Goal: Find specific page/section: Find specific page/section

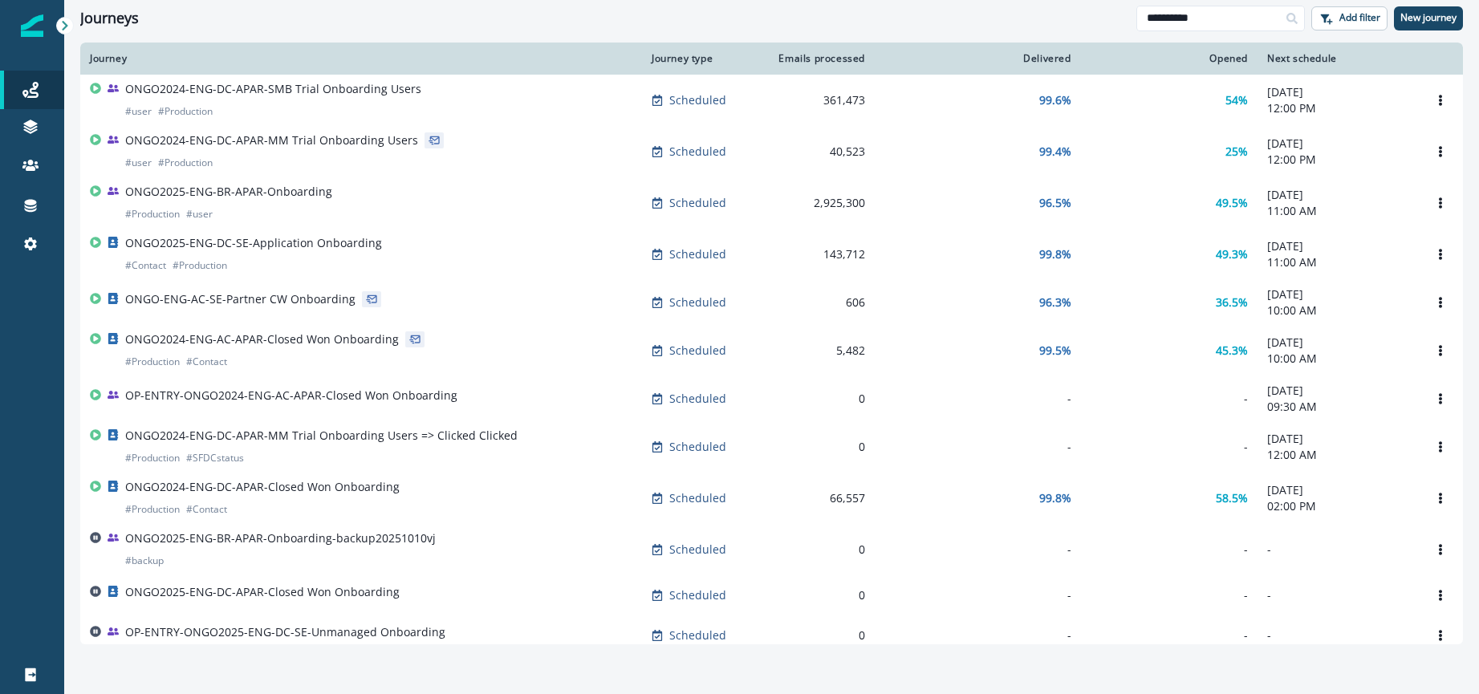
drag, startPoint x: 1218, startPoint y: 22, endPoint x: 896, endPoint y: -17, distance: 324.1
click at [896, 0] on html "**********" at bounding box center [739, 347] width 1479 height 694
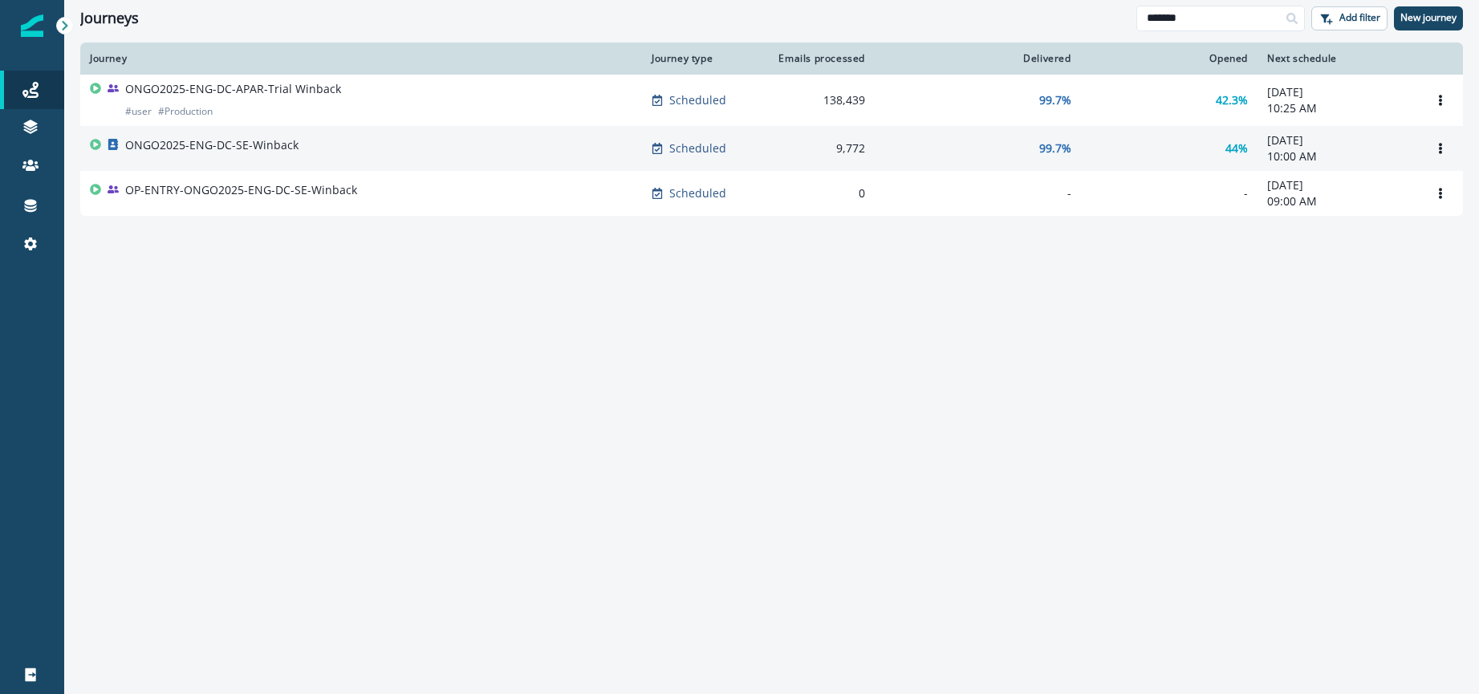
type input "*******"
click at [279, 147] on p "ONGO2025-ENG-DC-SE-Winback" at bounding box center [211, 145] width 173 height 16
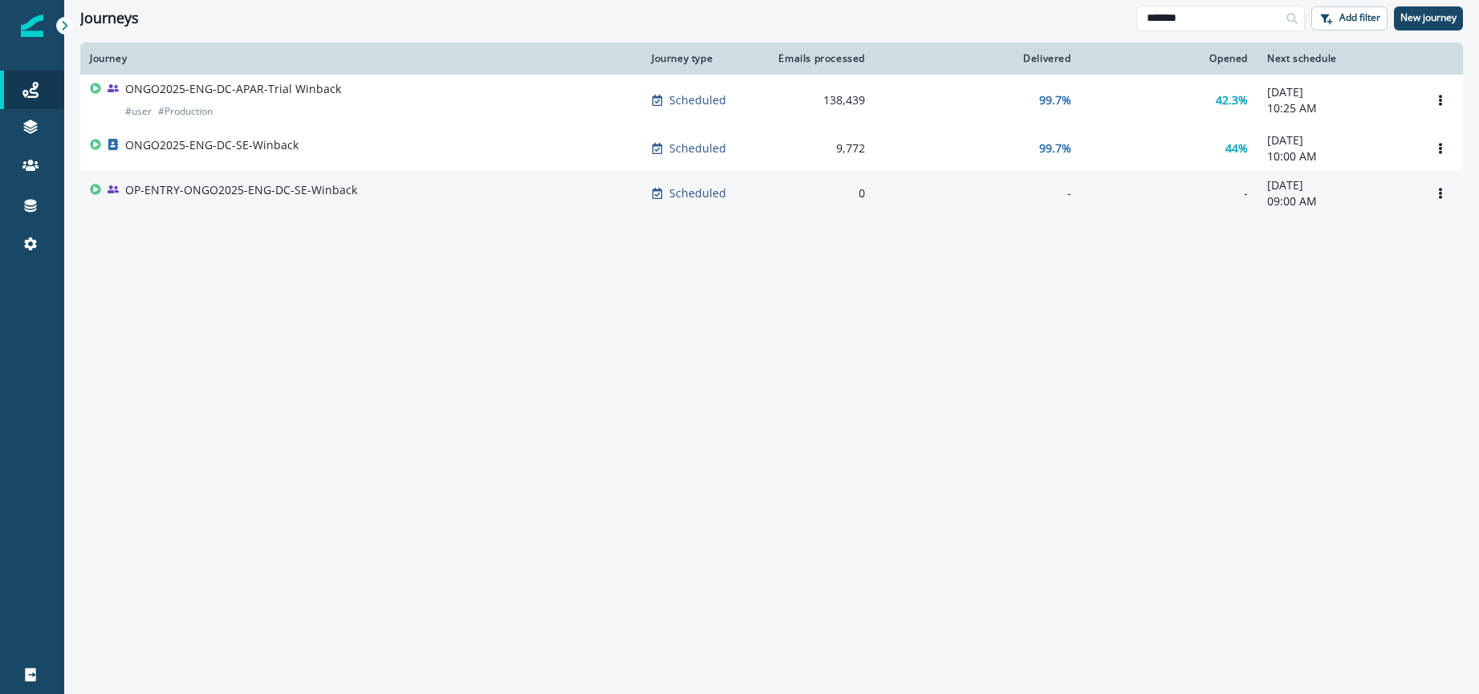
click at [282, 193] on p "OP-ENTRY-ONGO2025-ENG-DC-SE-Winback" at bounding box center [241, 190] width 232 height 16
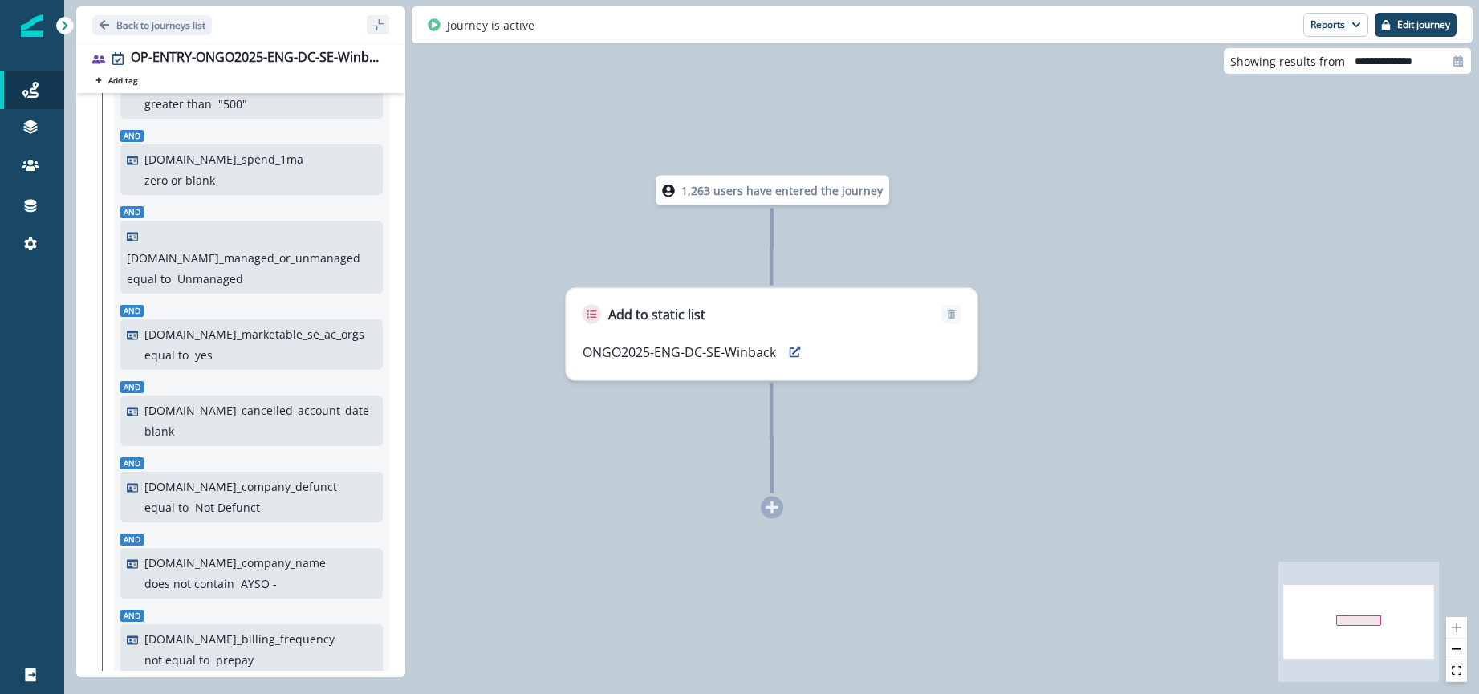
scroll to position [221, 0]
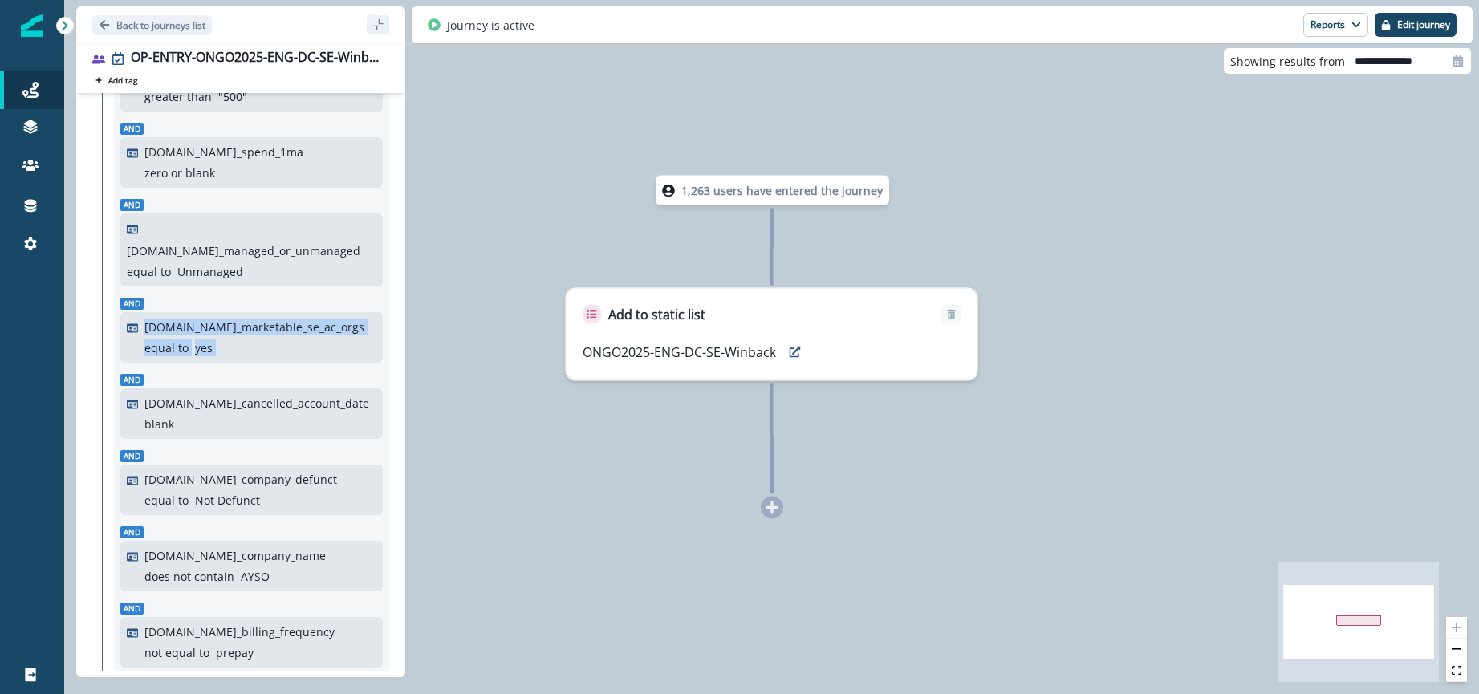
drag, startPoint x: 140, startPoint y: 287, endPoint x: 244, endPoint y: 326, distance: 110.4
click at [244, 326] on div "org.se_built_in_houston_date in relative timeframe between (inclusive) " 6 " an…" at bounding box center [251, 476] width 262 height 1025
copy div "org.se_marketable_se_ac_orgs equal to yes"
click at [165, 319] on div "org.se_marketable_se_ac_orgs equal to yes" at bounding box center [260, 338] width 232 height 38
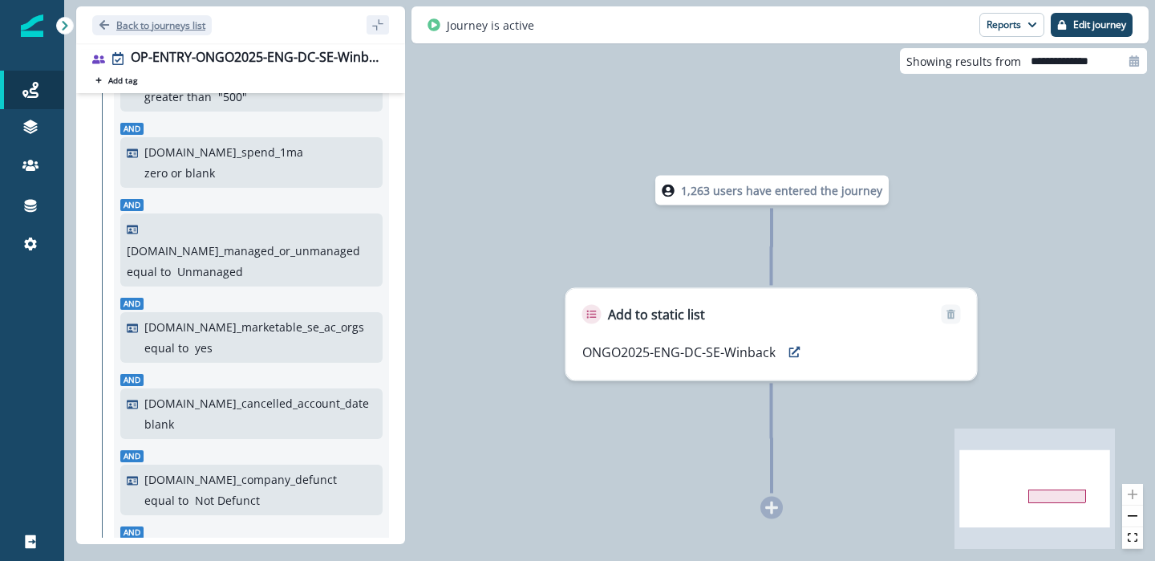
click at [131, 27] on p "Back to journeys list" at bounding box center [160, 25] width 89 height 14
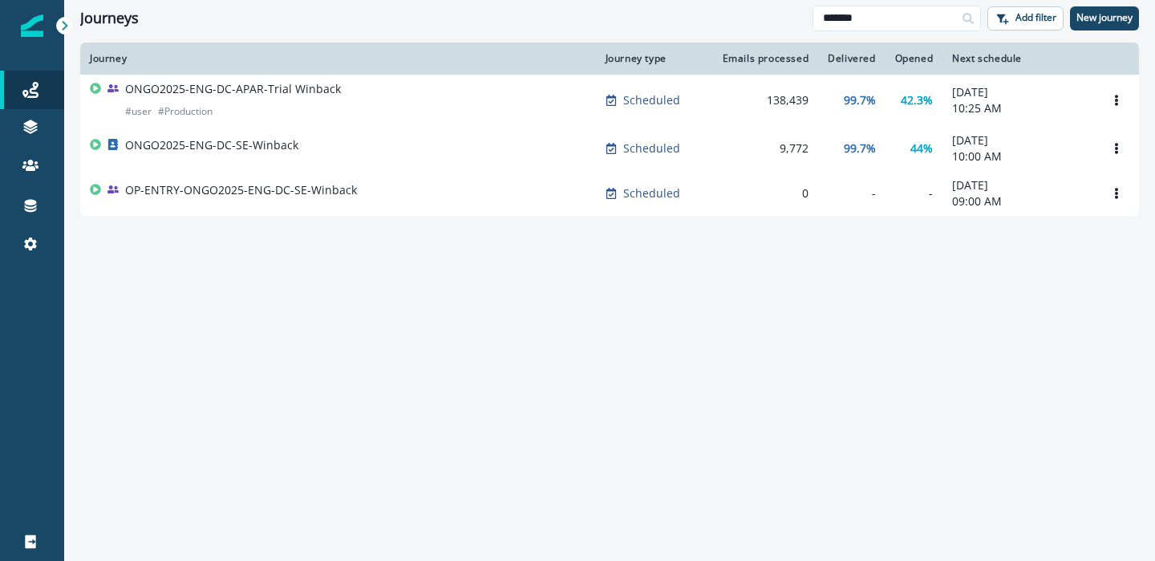
drag, startPoint x: 907, startPoint y: 18, endPoint x: 669, endPoint y: 16, distance: 237.5
click at [669, 16] on div "Journeys ******* Add filter New journey" at bounding box center [609, 18] width 1091 height 36
type input "**********"
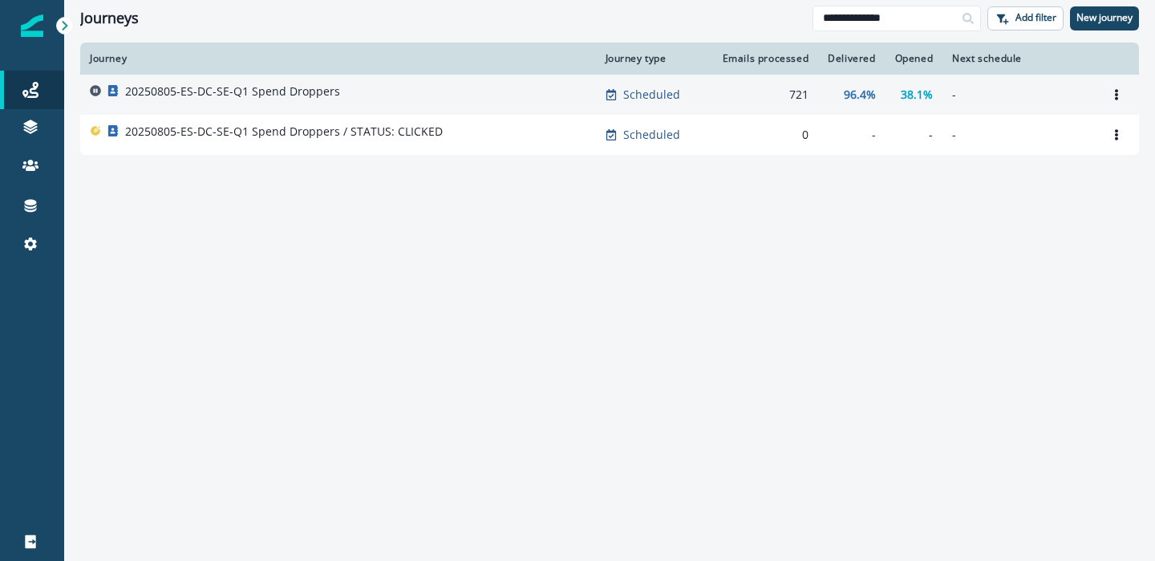
click at [230, 92] on p "20250805-ES-DC-SE-Q1 Spend Droppers" at bounding box center [232, 91] width 215 height 16
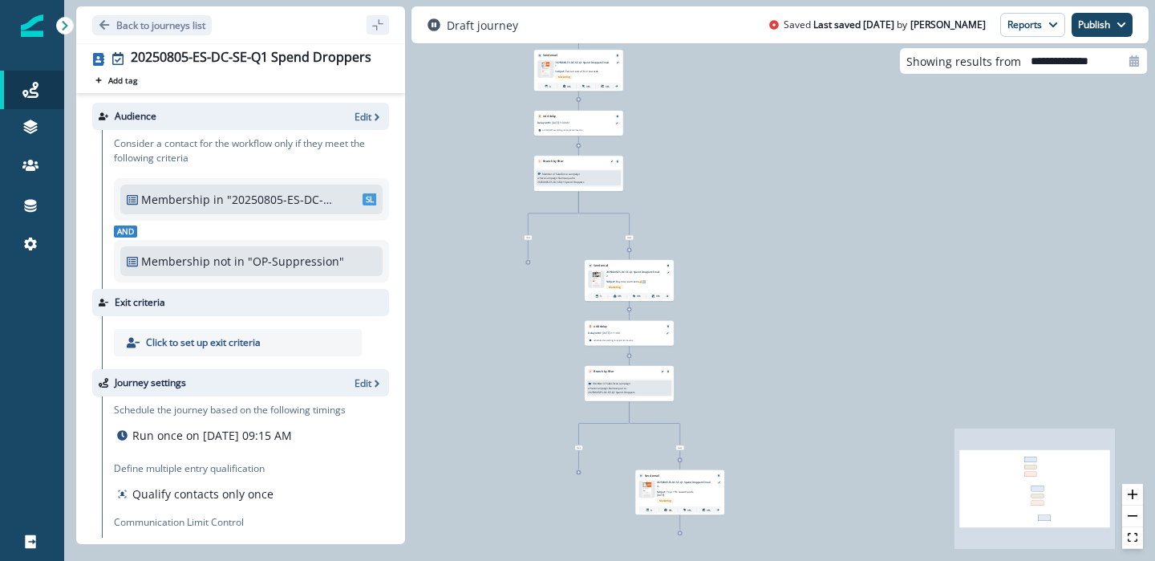
click at [578, 62] on p "20250805-ES-DC-SE-Q1 Spend Droppers Email 1" at bounding box center [582, 63] width 55 height 7
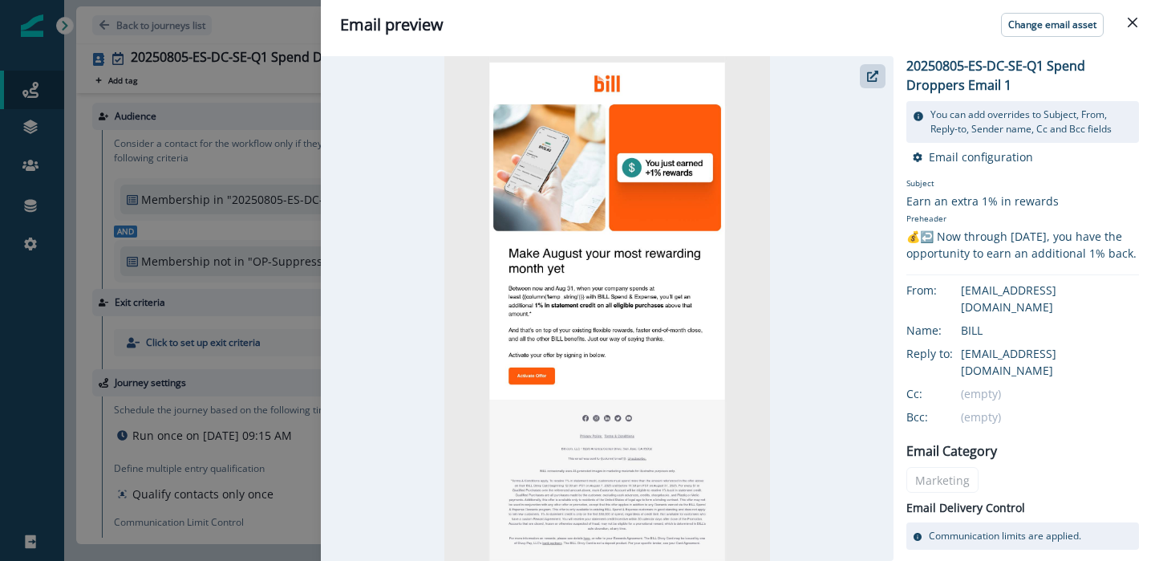
click at [866, 92] on div at bounding box center [607, 308] width 573 height 505
click at [871, 80] on icon "button" at bounding box center [872, 76] width 11 height 11
click at [1134, 25] on icon "Close" at bounding box center [1133, 23] width 10 height 10
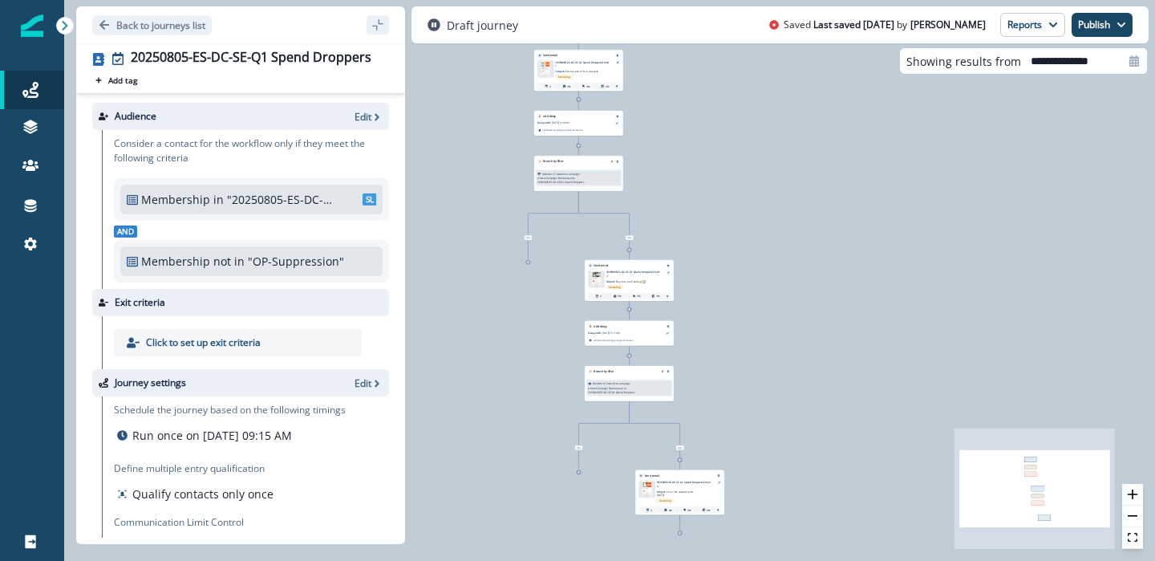
click at [629, 270] on p "20250805-ES-DC-SE-Q1 Spend Droppers Email 2" at bounding box center [634, 273] width 55 height 7
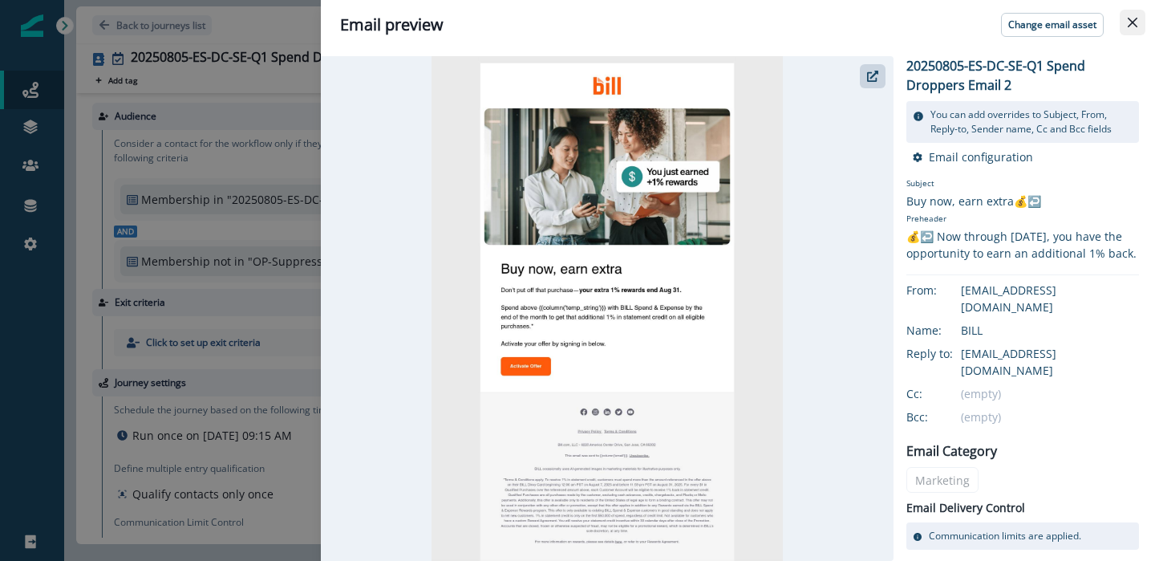
click at [1139, 23] on button "Close" at bounding box center [1133, 23] width 26 height 26
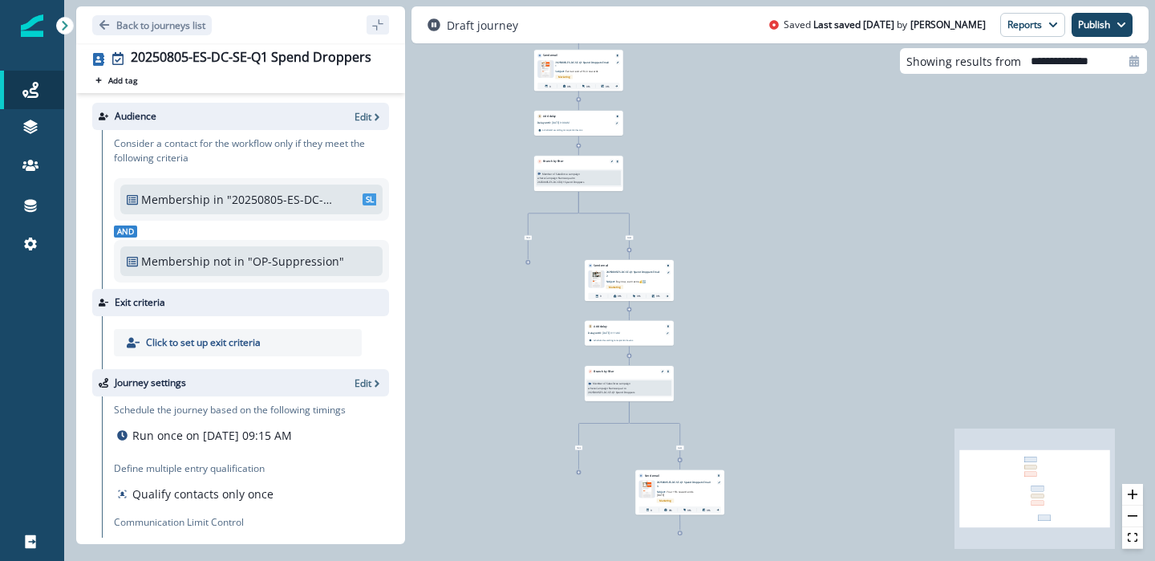
click at [673, 481] on p "20250805-ES-DC-SE-Q1 Spend Droppers Email 3" at bounding box center [684, 484] width 55 height 7
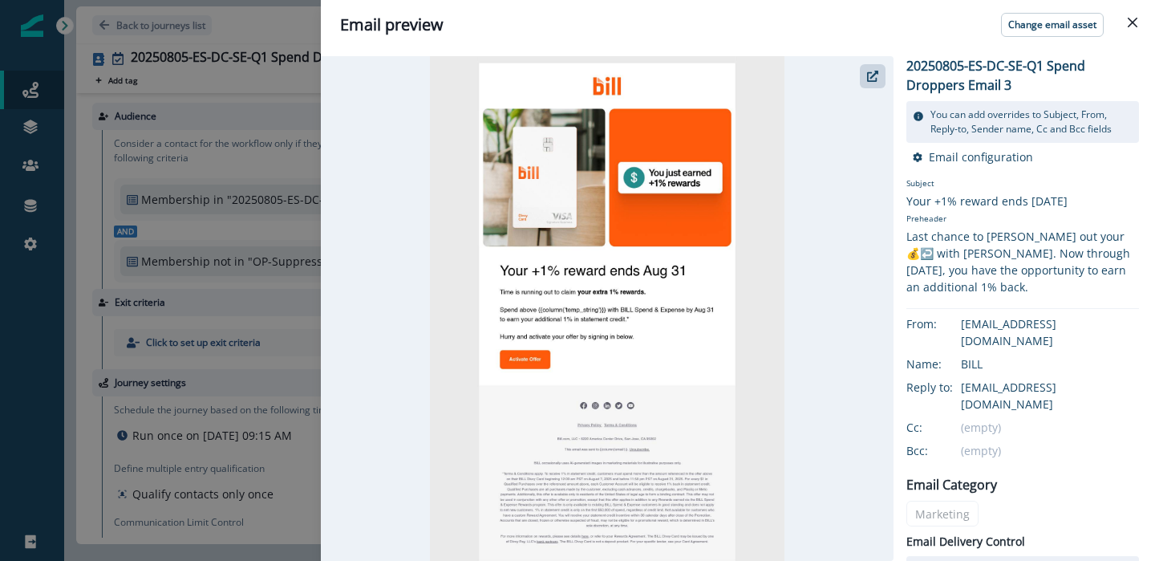
click at [350, 193] on div at bounding box center [607, 308] width 573 height 505
click at [1140, 22] on button "Close" at bounding box center [1133, 23] width 26 height 26
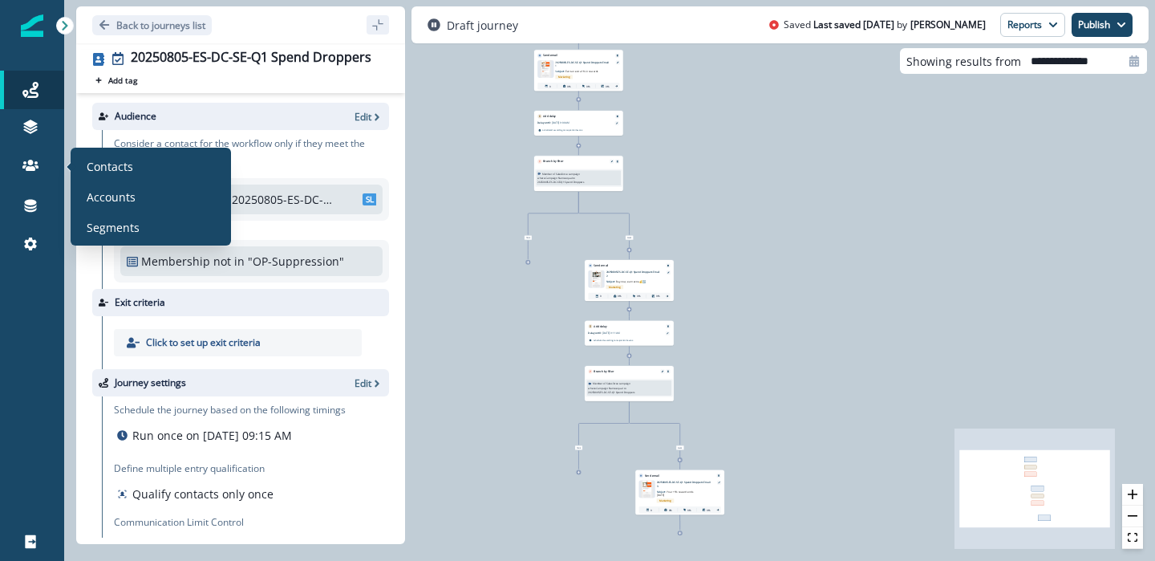
click at [105, 213] on div "Contacts Accounts Segments" at bounding box center [151, 196] width 148 height 85
click at [105, 221] on p "Segments" at bounding box center [113, 227] width 53 height 17
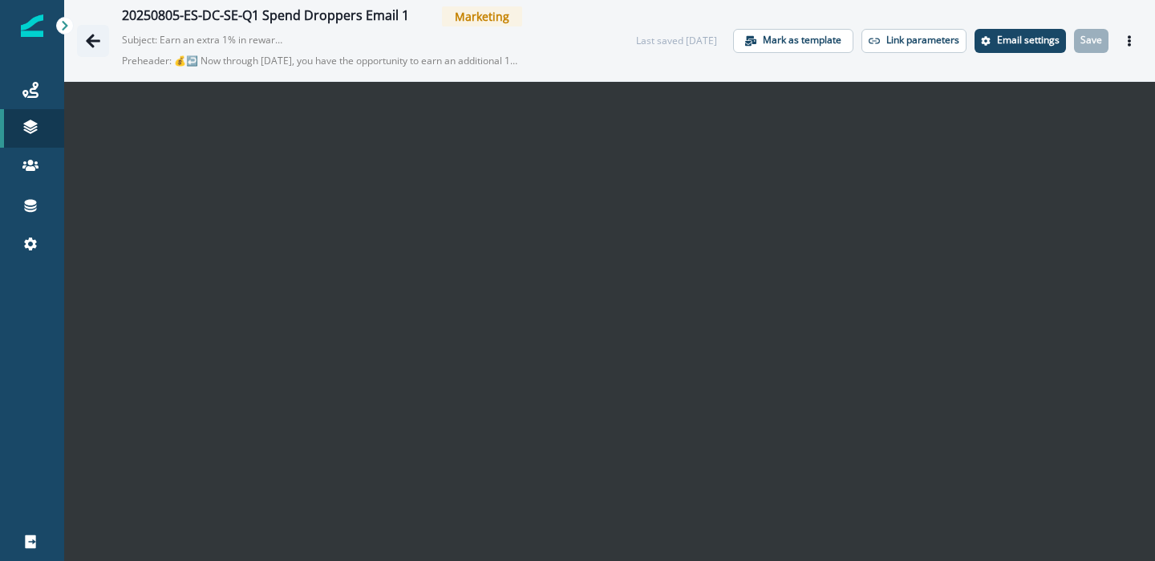
click at [87, 45] on icon "Go back" at bounding box center [93, 41] width 16 height 16
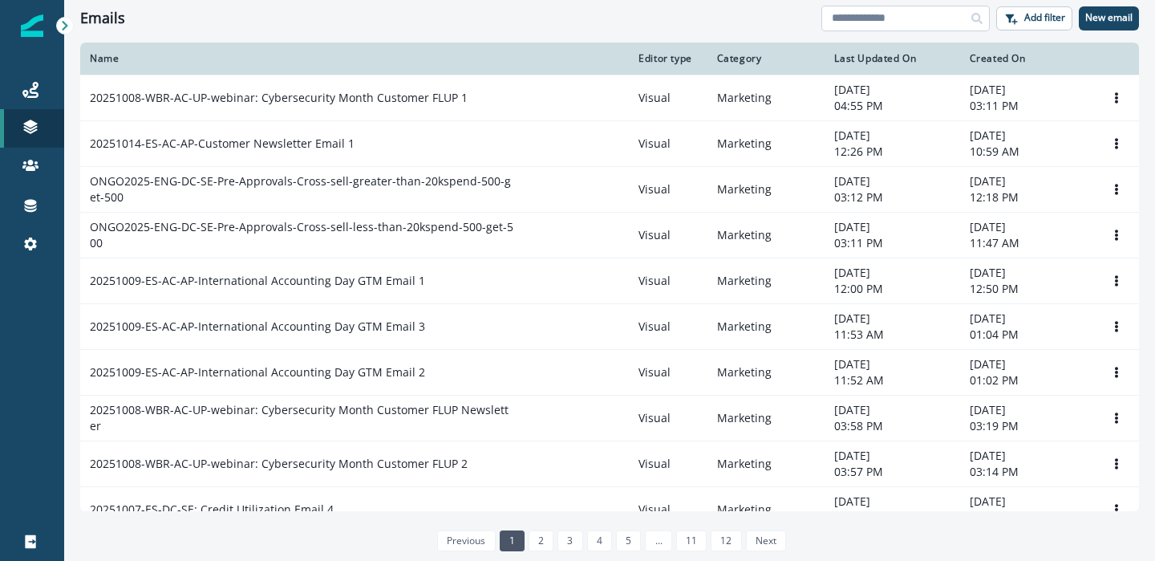
click at [897, 23] on input at bounding box center [906, 19] width 168 height 26
type input "**********"
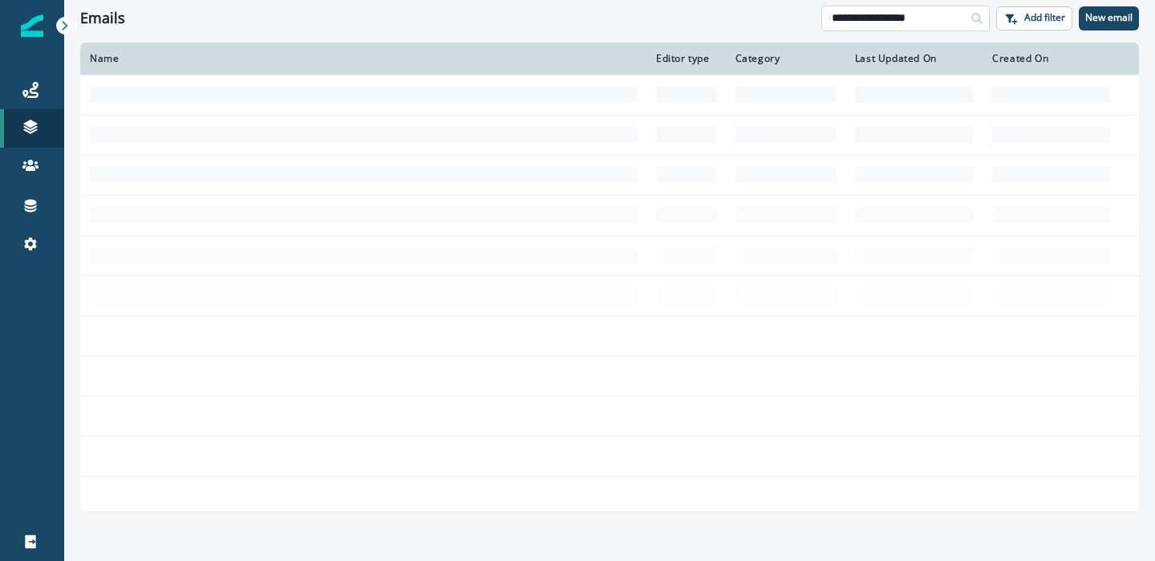
click at [926, 23] on input "**********" at bounding box center [906, 19] width 168 height 26
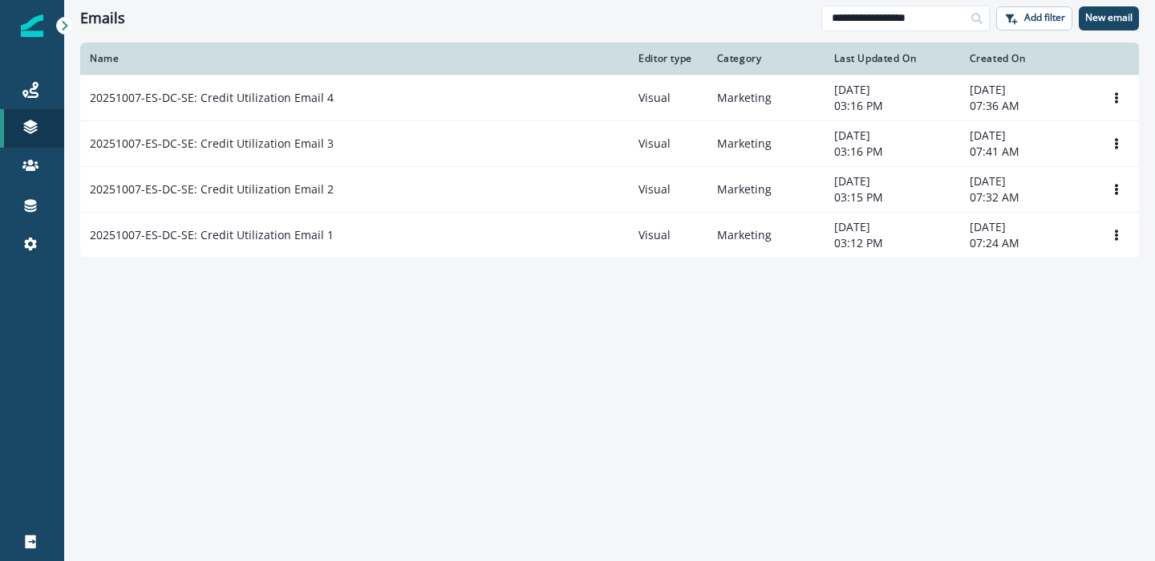
click at [55, 27] on div "Journeys Emails Tokens Static lists Outbound webhooks Forms Inbound webhooks Sa…" at bounding box center [32, 280] width 64 height 561
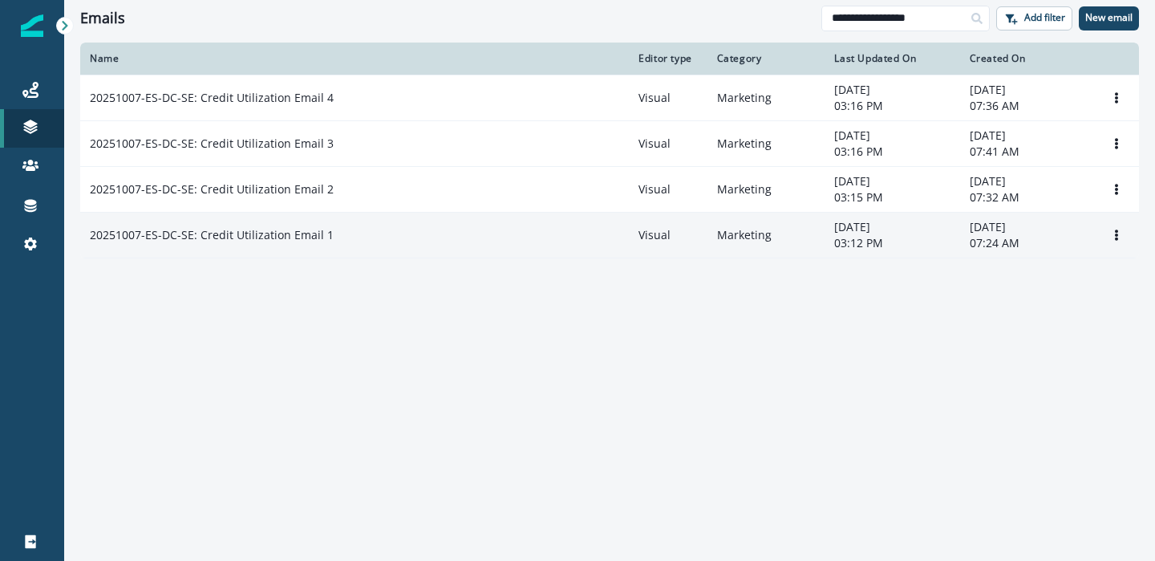
click at [283, 236] on p "20251007-ES-DC-SE: Credit Utilization Email 1" at bounding box center [212, 235] width 244 height 16
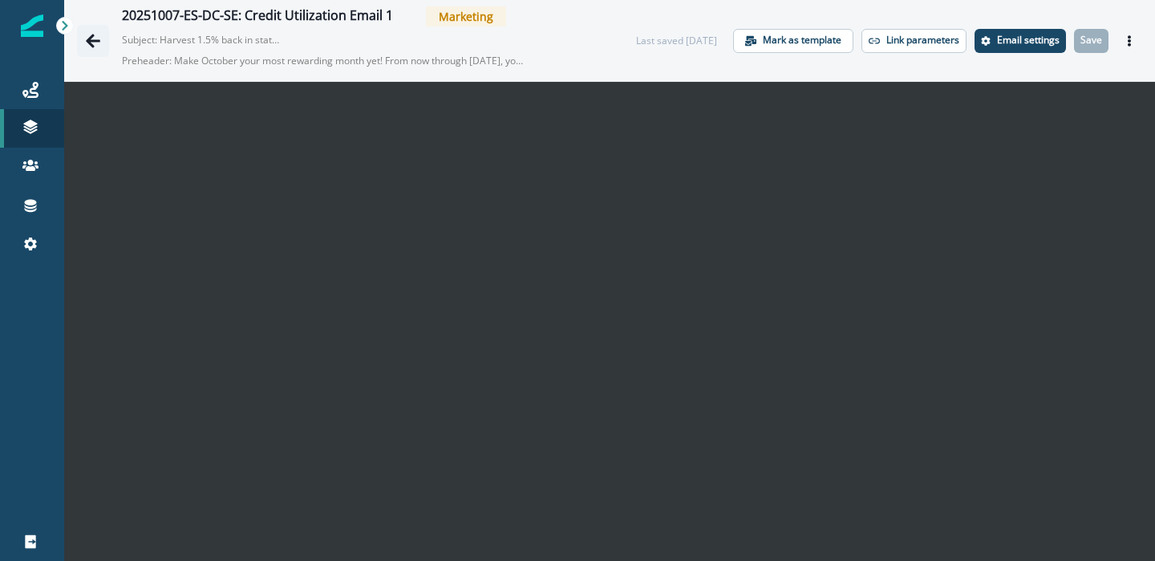
click at [87, 39] on icon "Go back" at bounding box center [93, 41] width 14 height 14
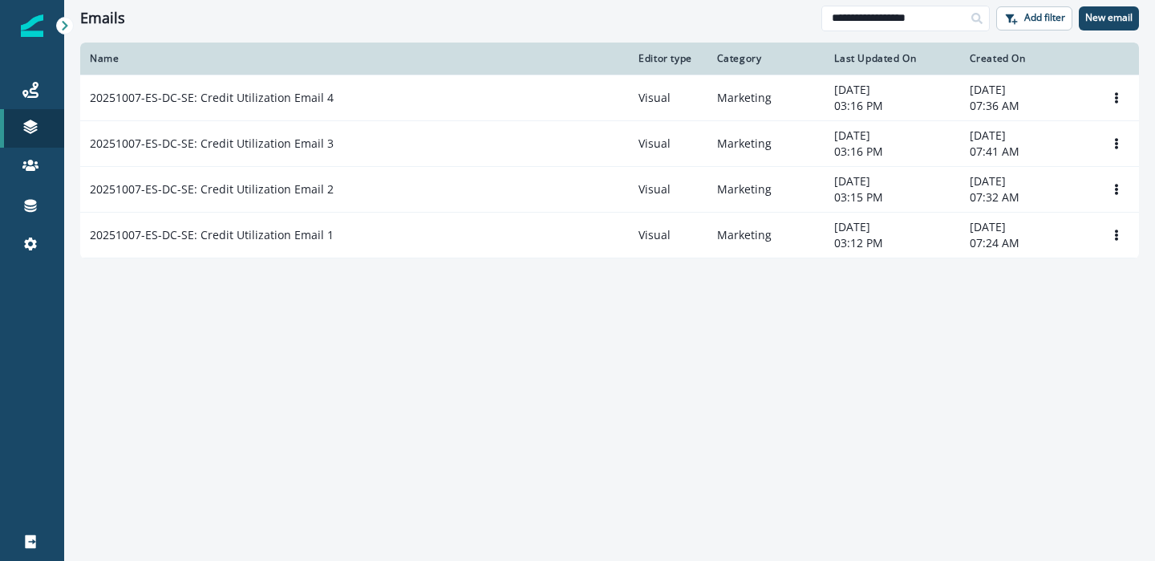
click at [70, 24] on icon at bounding box center [64, 25] width 11 height 11
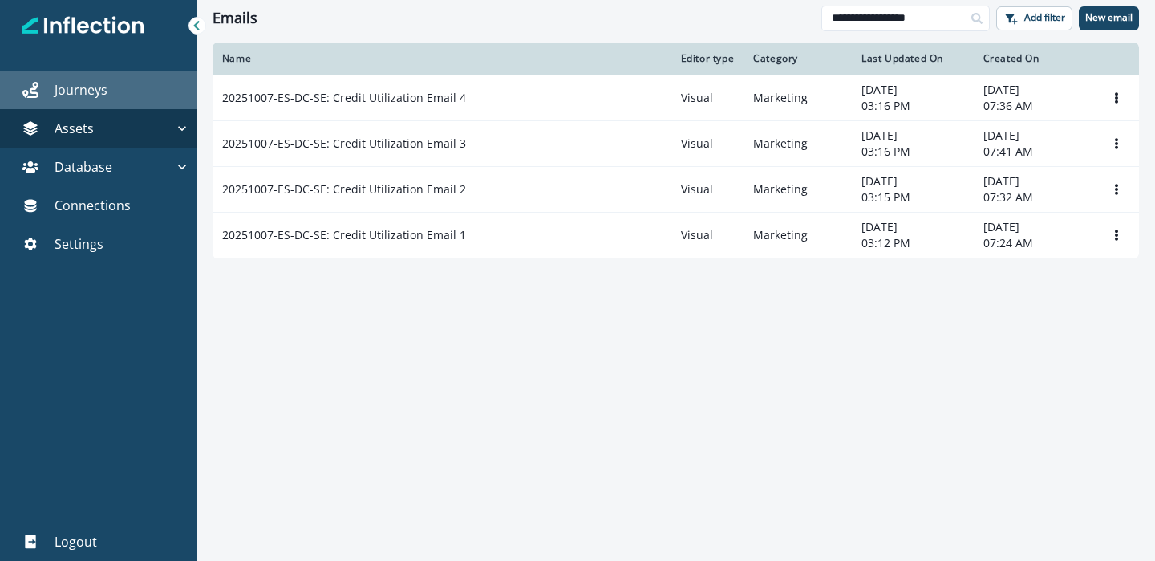
click at [55, 83] on p "Journeys" at bounding box center [81, 89] width 53 height 19
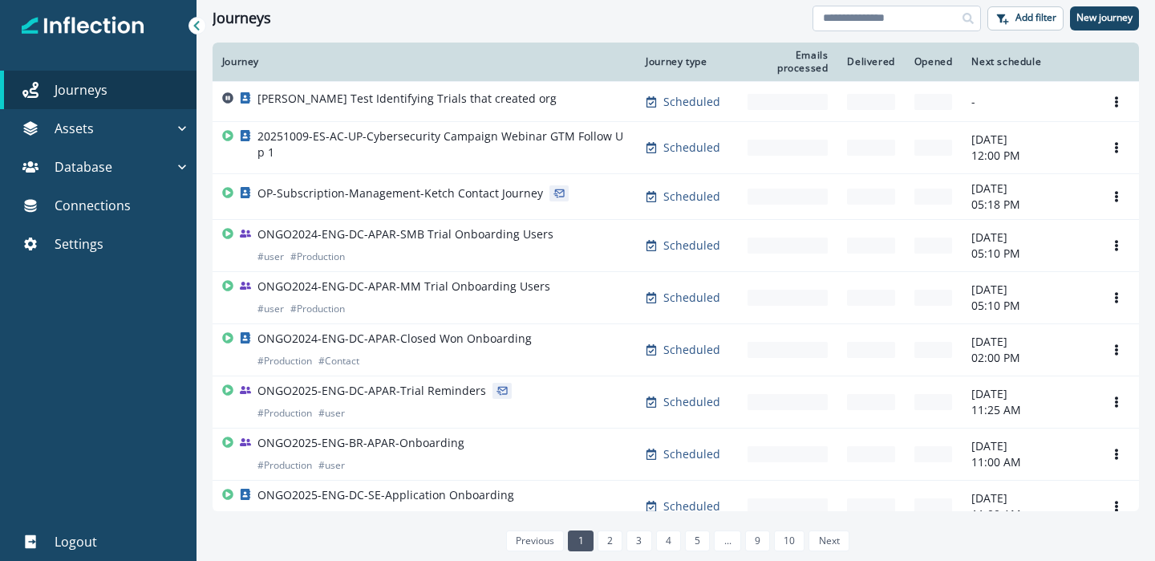
click at [898, 8] on input at bounding box center [897, 19] width 168 height 26
type input "**********"
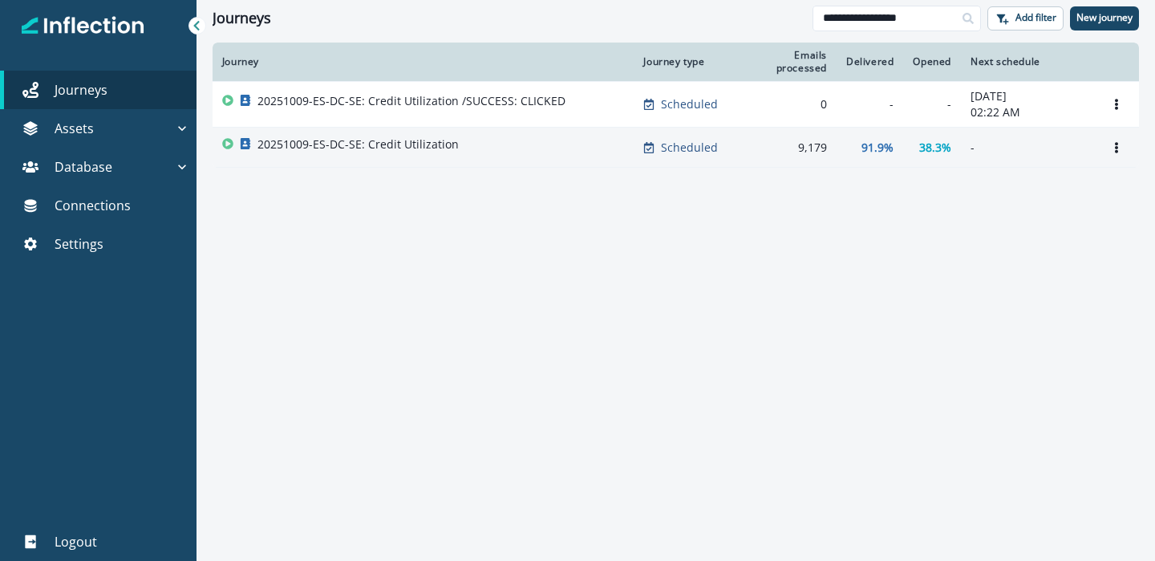
click at [412, 143] on p "20251009-ES-DC-SE: Credit Utilization" at bounding box center [358, 144] width 201 height 16
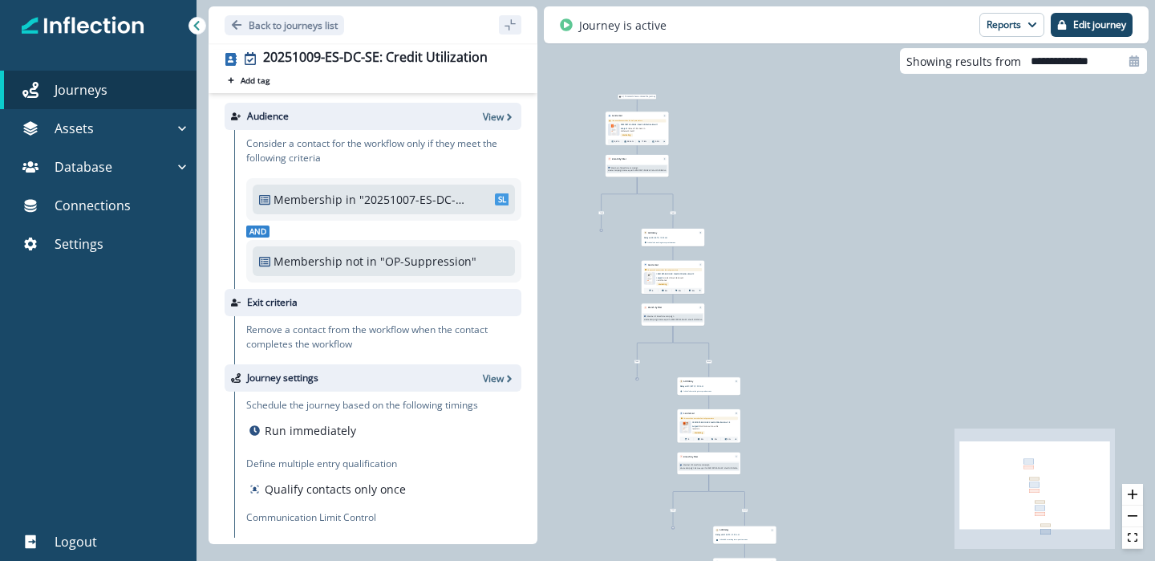
click at [643, 124] on p "20251007-ES-DC-SE: Credit Utilization Email 1" at bounding box center [640, 125] width 39 height 2
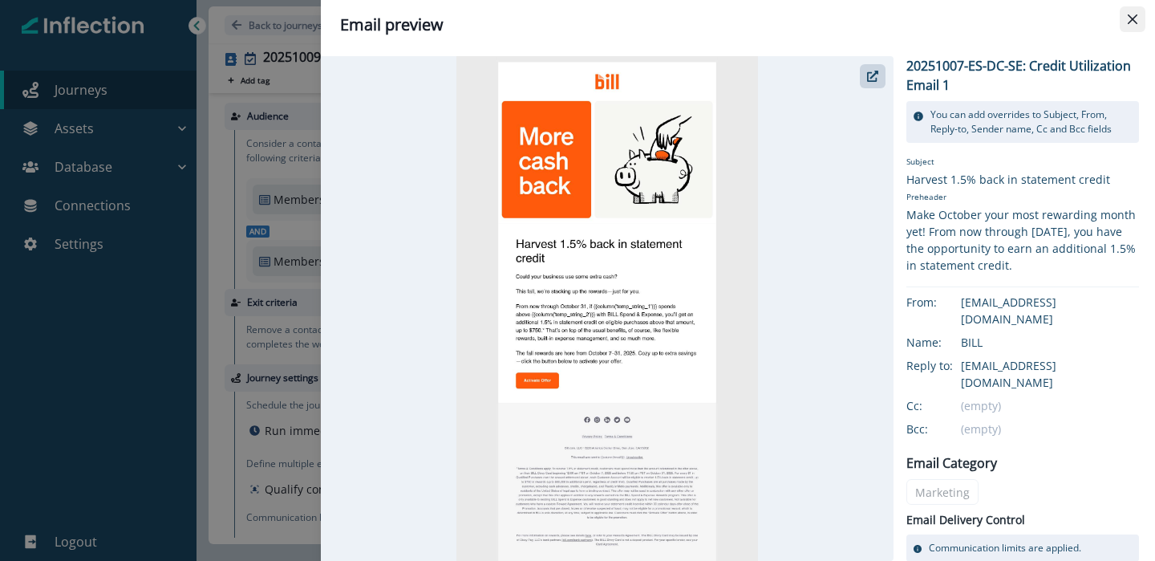
click at [1133, 22] on icon "Close" at bounding box center [1133, 19] width 10 height 10
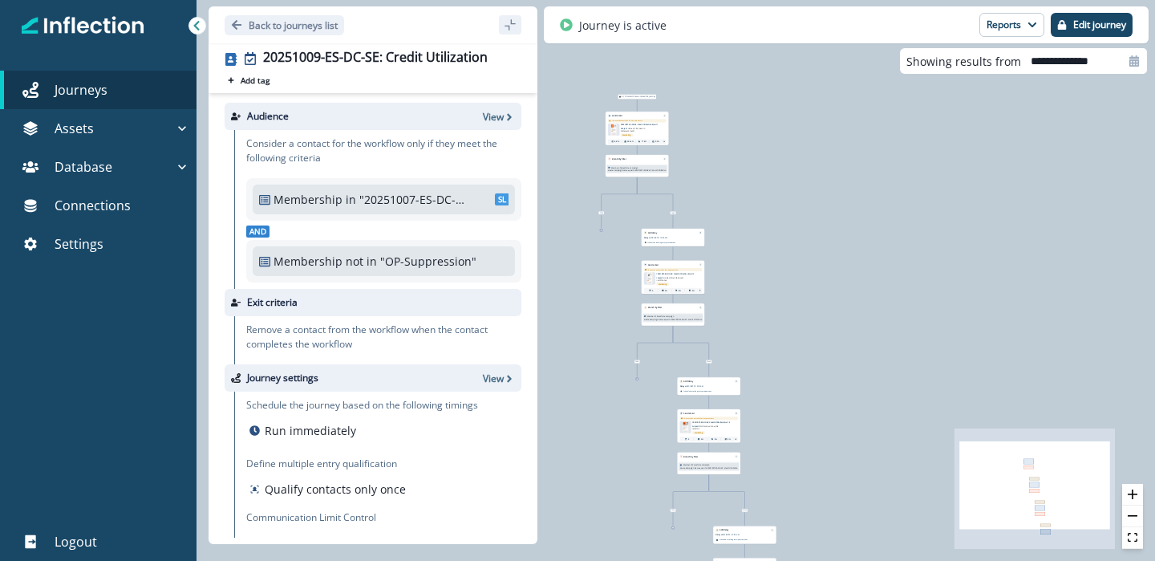
click at [681, 272] on p "20251007-ES-DC-SE: Credit Utilization Email 2" at bounding box center [675, 273] width 39 height 2
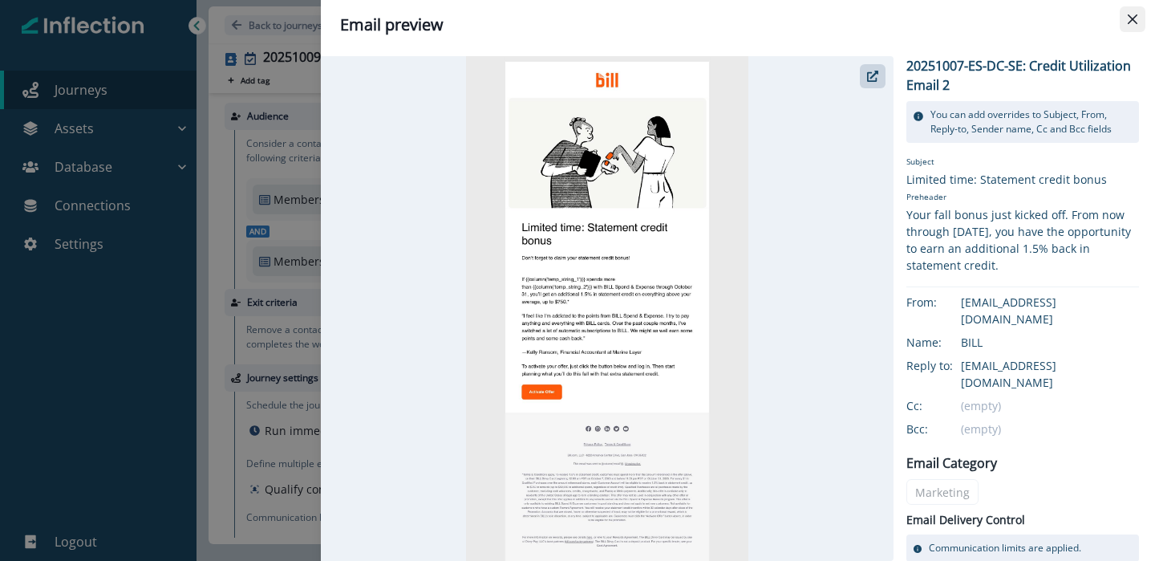
click at [1128, 22] on icon "Close" at bounding box center [1133, 19] width 10 height 10
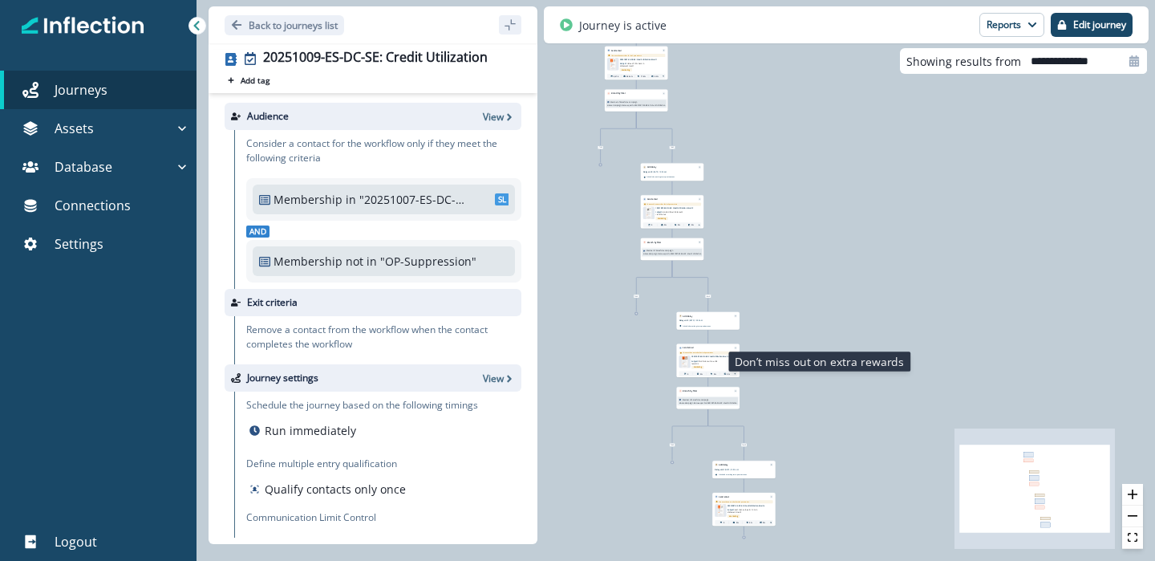
click at [712, 363] on p "Subject: Don’t miss out on extra rewards" at bounding box center [707, 361] width 30 height 6
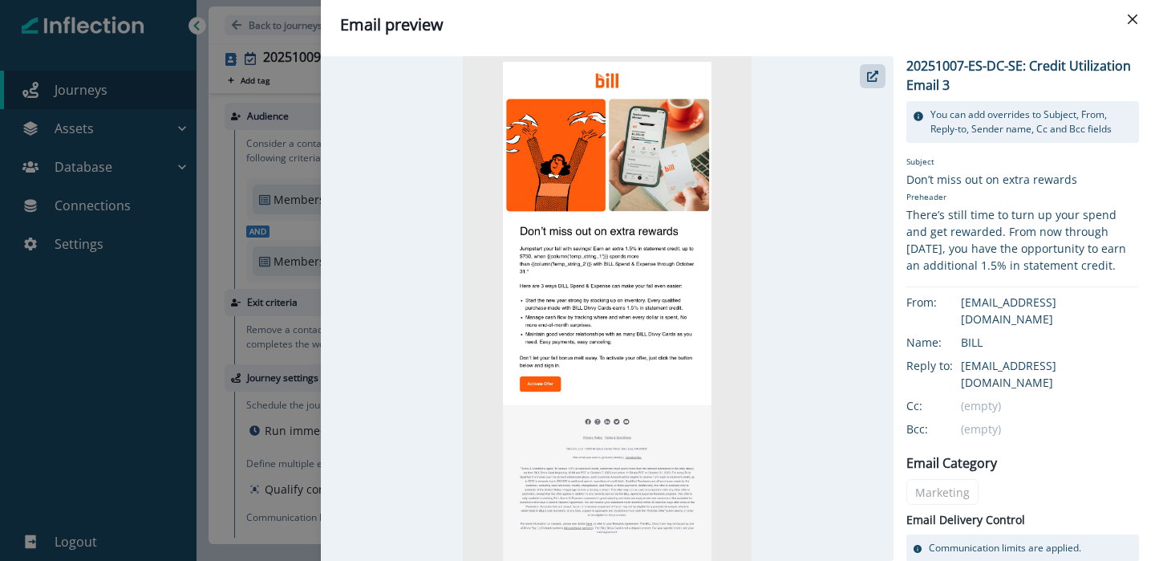
click at [427, 409] on div at bounding box center [607, 308] width 573 height 505
click at [1135, 20] on icon "Close" at bounding box center [1133, 19] width 10 height 10
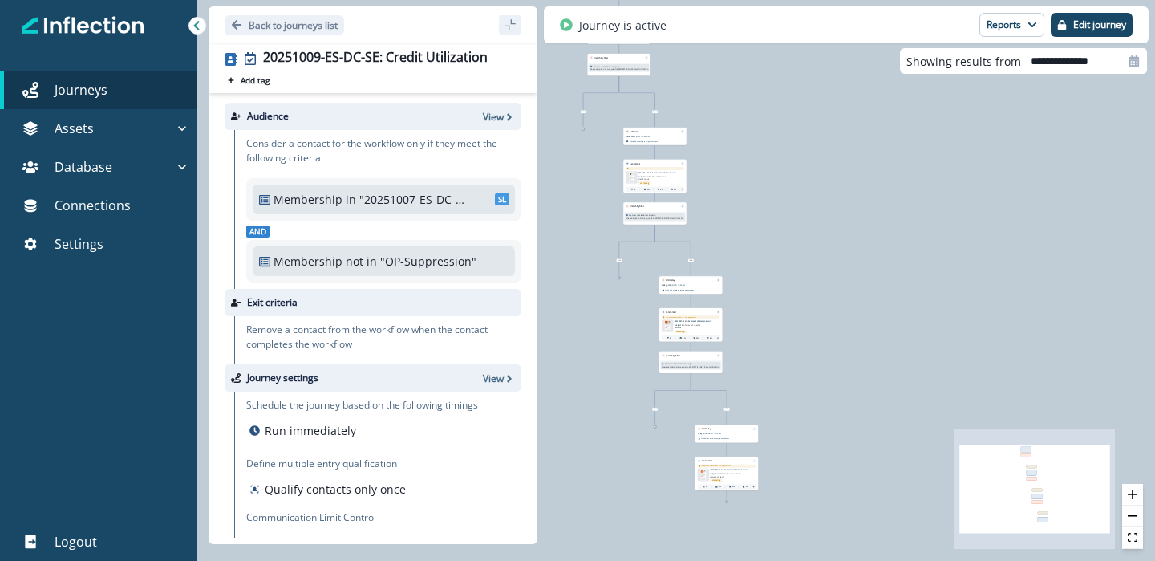
click at [718, 469] on p "20251007-ES-DC-SE: Credit Utilization Email 4" at bounding box center [729, 470] width 39 height 2
